Goal: Transaction & Acquisition: Download file/media

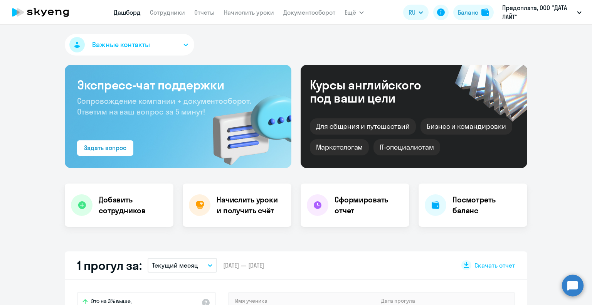
select select "30"
click at [296, 17] on nav "[PERSON_NAME] Отчеты Начислить уроки Документооборот" at bounding box center [225, 12] width 222 height 15
click at [302, 11] on link "Документооборот" at bounding box center [309, 12] width 52 height 8
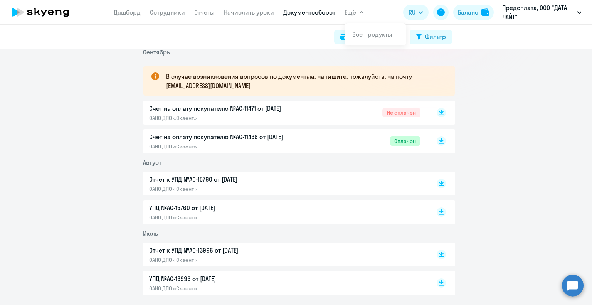
scroll to position [125, 0]
click at [437, 182] on rect at bounding box center [441, 183] width 9 height 9
click at [439, 210] on icon at bounding box center [441, 210] width 5 height 4
